Goal: Task Accomplishment & Management: Manage account settings

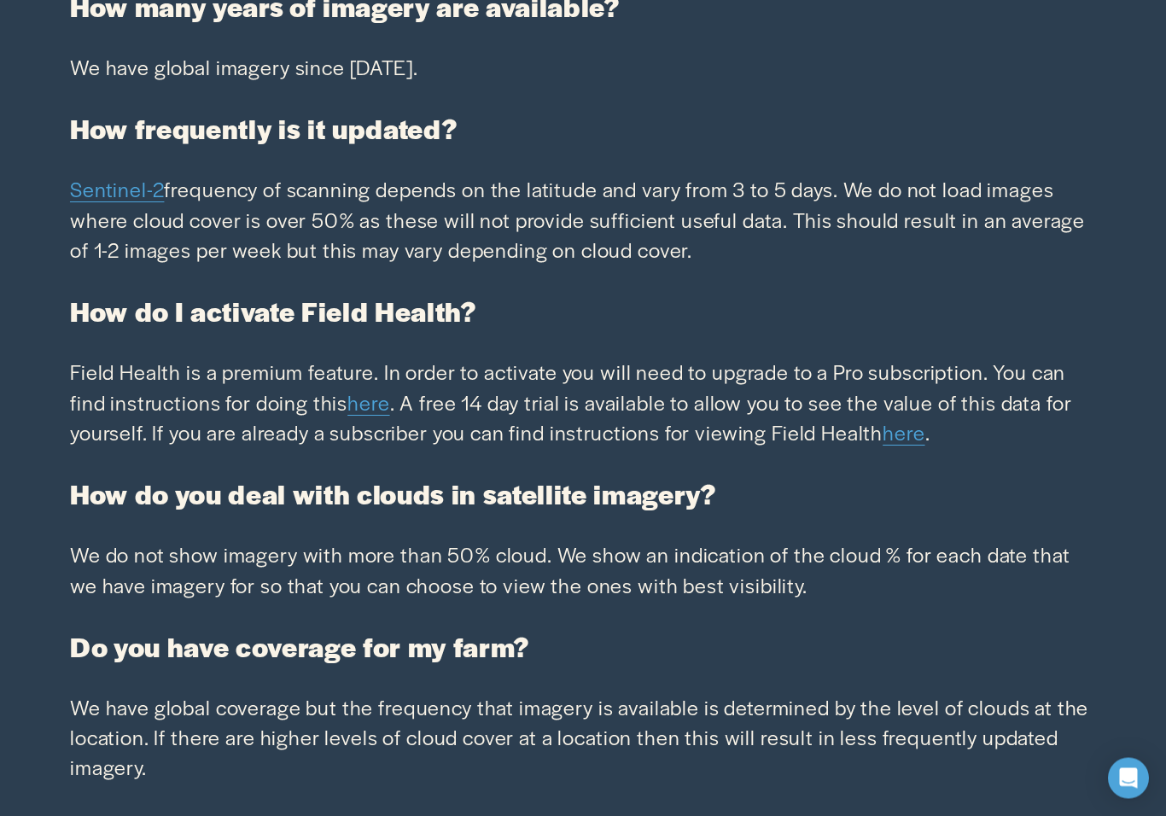
scroll to position [4020, 0]
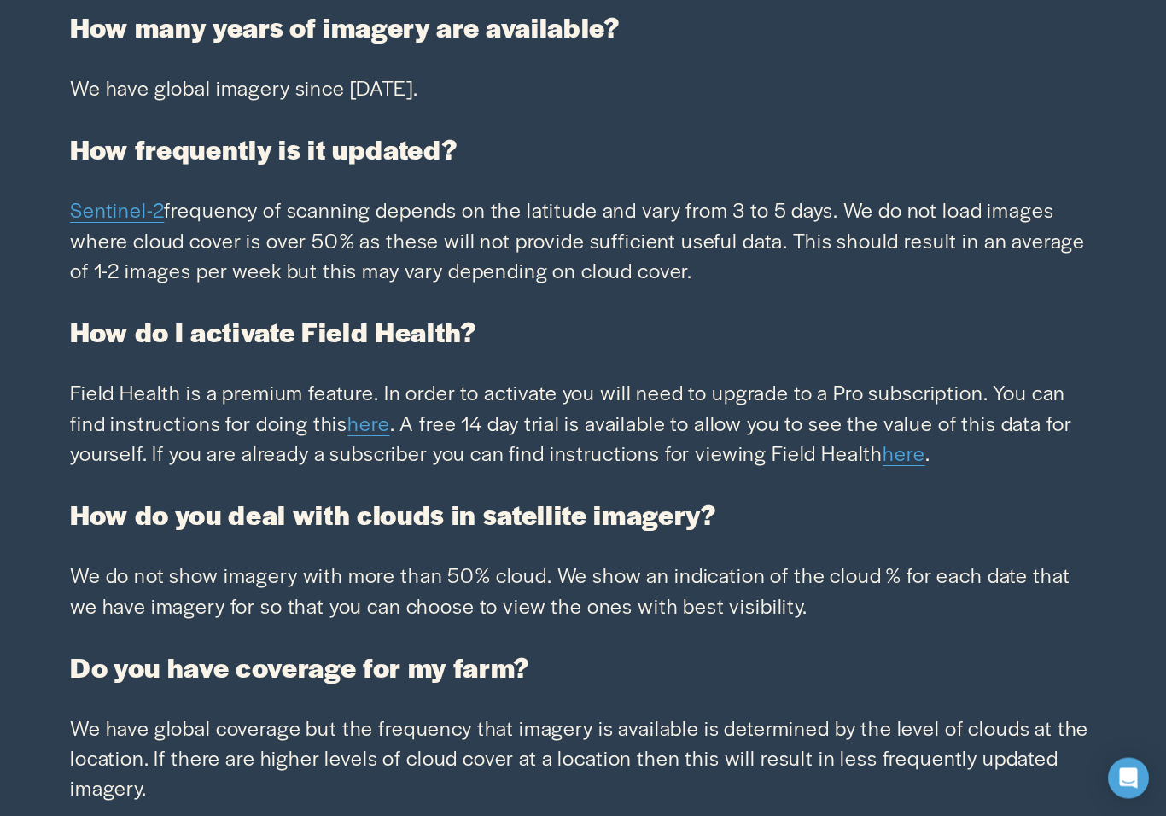
click at [900, 451] on link "here" at bounding box center [903, 453] width 42 height 29
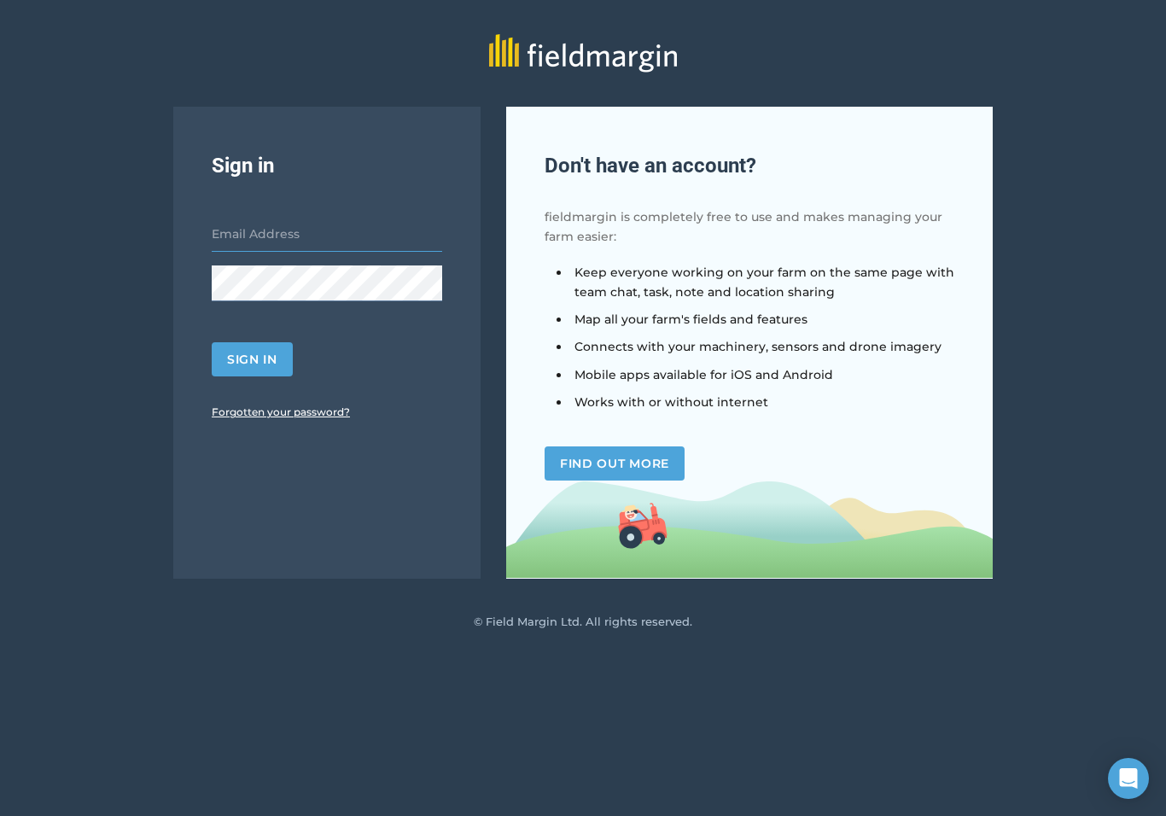
click at [345, 239] on input "email" at bounding box center [327, 234] width 230 height 36
type input "tkc@outlook.co.nz"
click at [252, 358] on button "Sign in" at bounding box center [252, 359] width 81 height 34
click at [270, 362] on button "Sign in" at bounding box center [252, 359] width 81 height 34
click at [250, 359] on button "Sign in" at bounding box center [252, 359] width 81 height 34
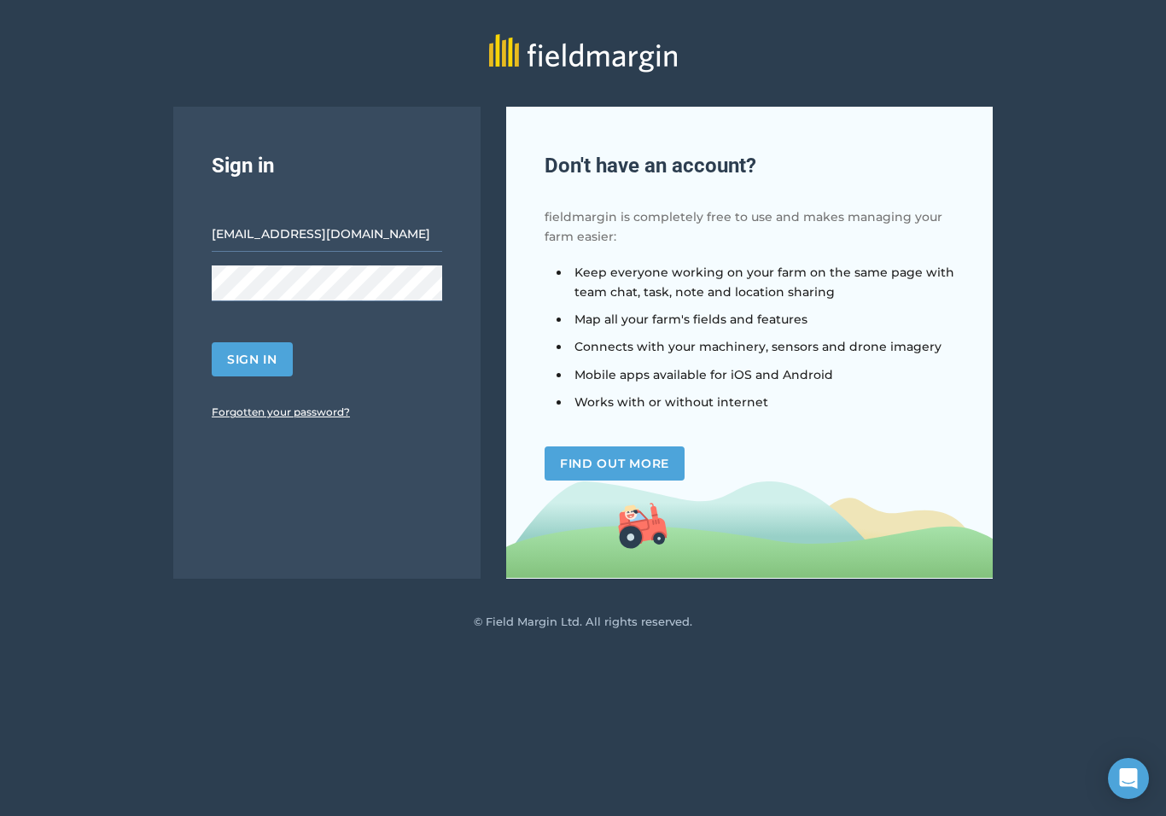
click at [245, 365] on button "Sign in" at bounding box center [252, 359] width 81 height 34
